Goal: Transaction & Acquisition: Purchase product/service

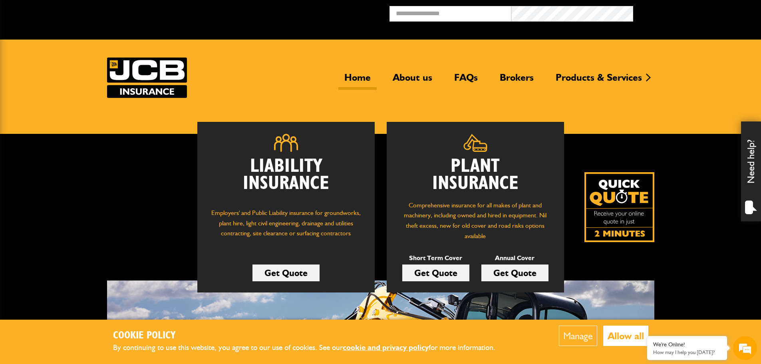
click at [452, 274] on link "Get Quote" at bounding box center [435, 272] width 67 height 17
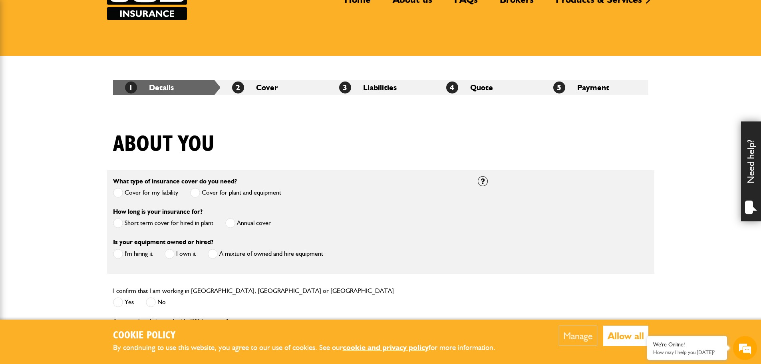
scroll to position [120, 0]
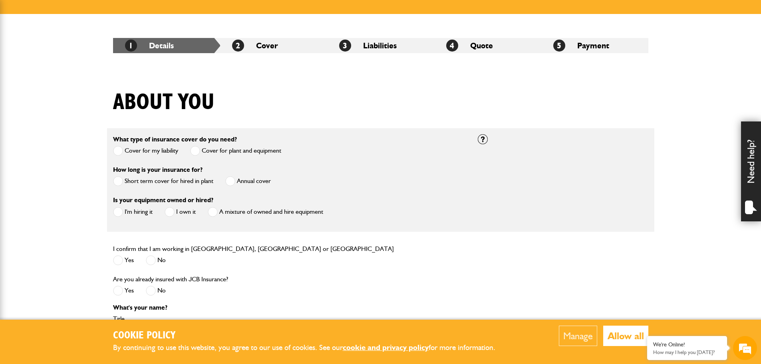
click at [124, 183] on label "Short term cover for hired in plant" at bounding box center [163, 181] width 100 height 10
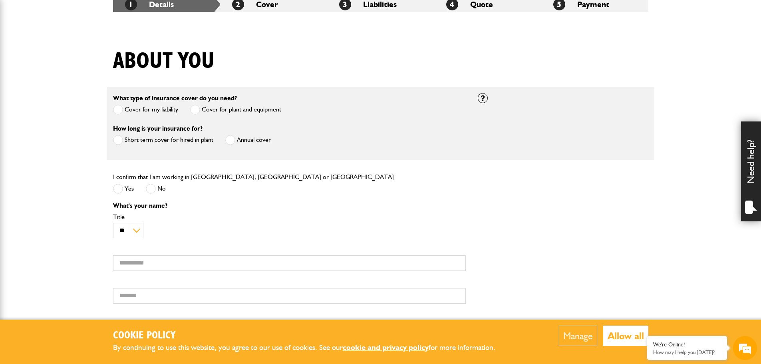
scroll to position [200, 0]
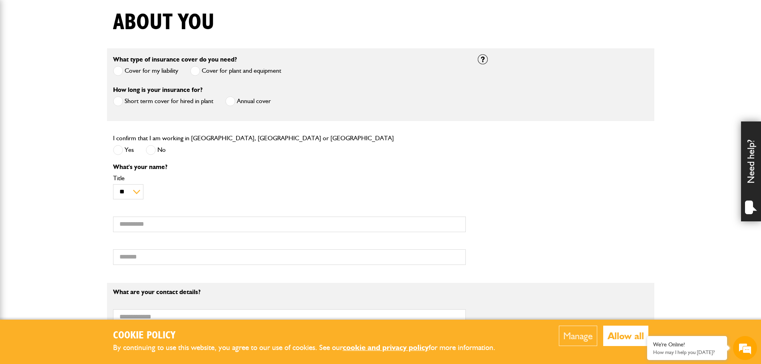
click at [116, 151] on span at bounding box center [118, 150] width 10 height 10
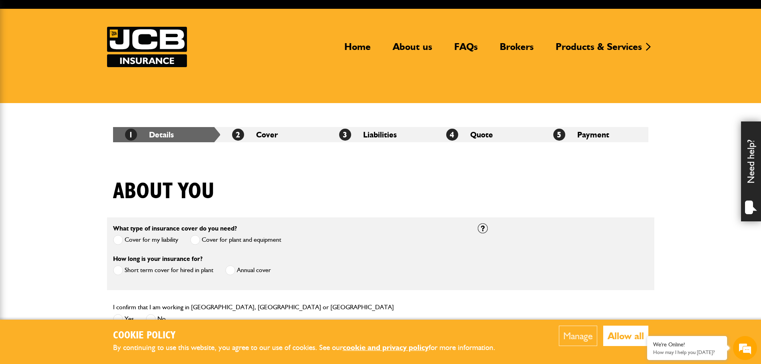
scroll to position [0, 0]
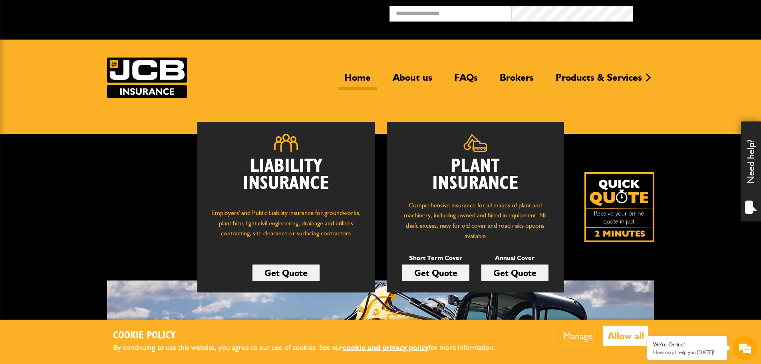
drag, startPoint x: 448, startPoint y: 270, endPoint x: 448, endPoint y: 259, distance: 10.8
click at [448, 270] on link "Get Quote" at bounding box center [435, 272] width 67 height 17
